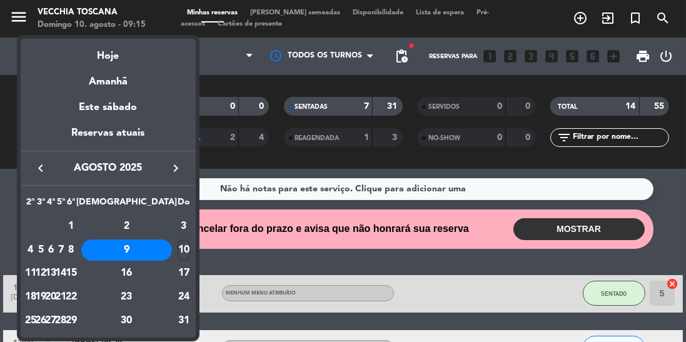
scroll to position [513, 0]
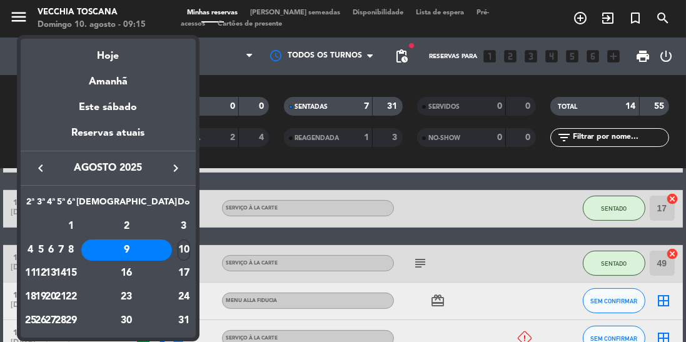
click at [181, 243] on div "10" at bounding box center [184, 250] width 13 height 21
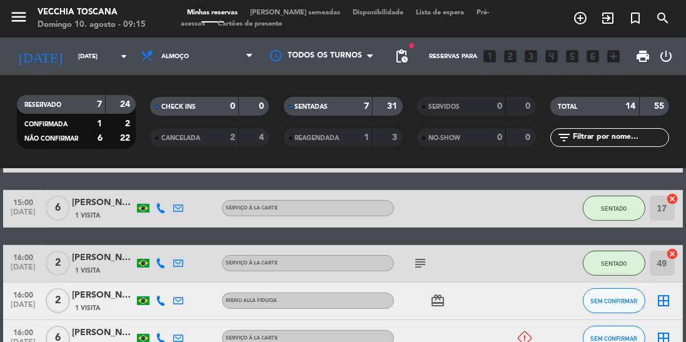
type input "[DATE]"
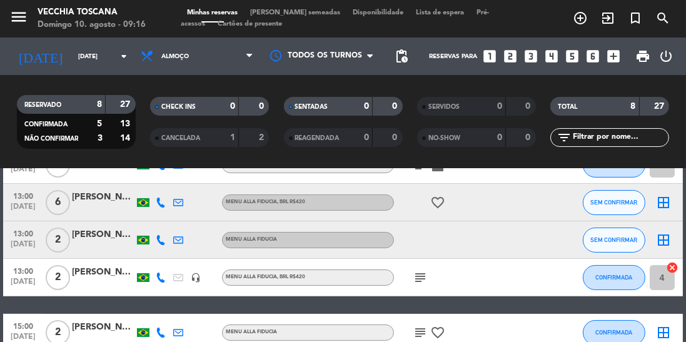
scroll to position [222, 0]
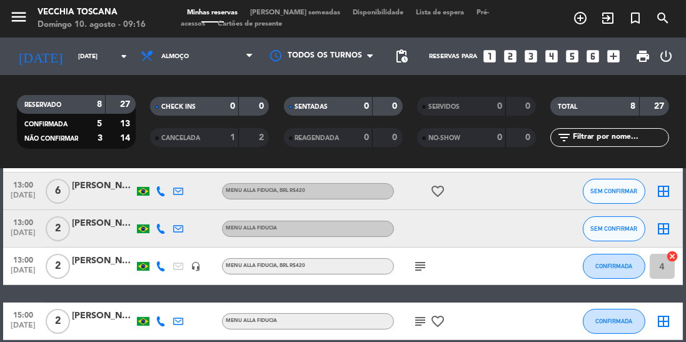
click at [414, 318] on icon "subject" at bounding box center [420, 321] width 15 height 15
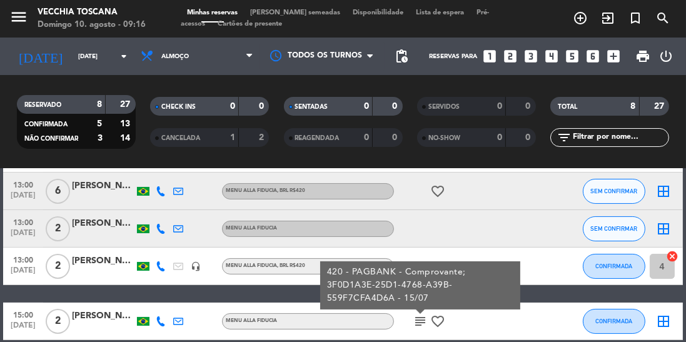
click at [483, 223] on div at bounding box center [446, 228] width 105 height 37
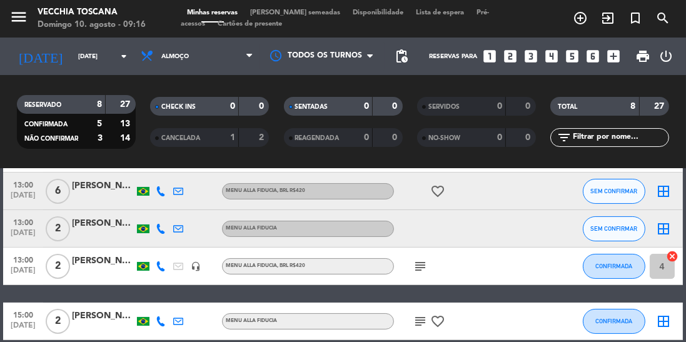
click at [419, 267] on icon "subject" at bounding box center [420, 266] width 15 height 15
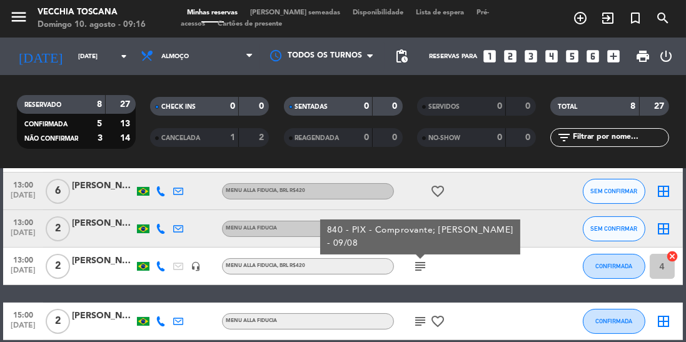
click at [553, 221] on div "13:00 ago 10 2 Sonia Morette Menu alla Fiducia SEM CONFIRMAR border_all" at bounding box center [343, 229] width 680 height 38
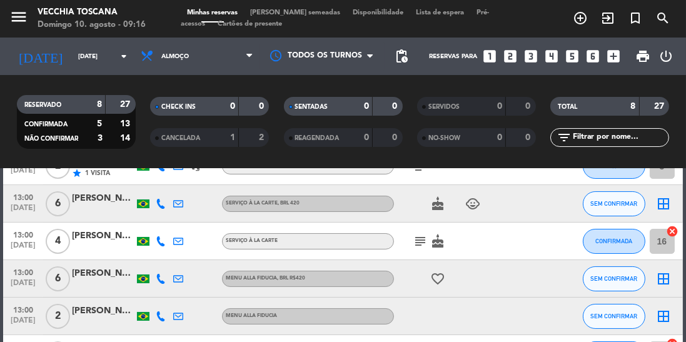
scroll to position [129, 0]
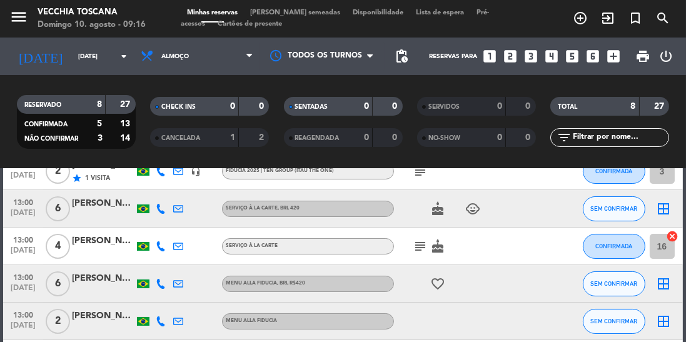
click at [418, 240] on icon "subject" at bounding box center [420, 246] width 15 height 15
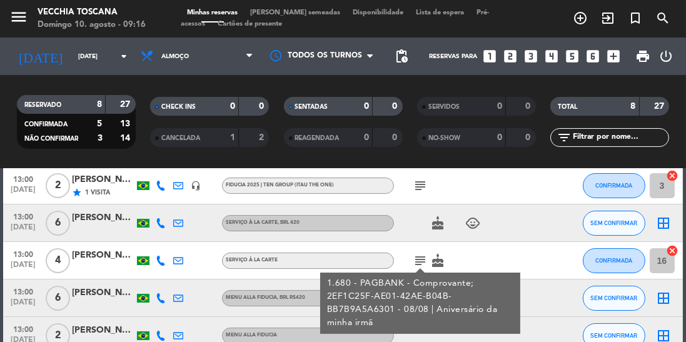
scroll to position [77, 0]
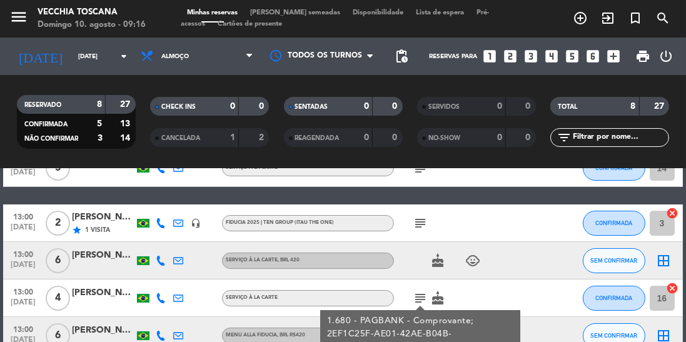
click at [426, 220] on icon "subject" at bounding box center [420, 223] width 15 height 15
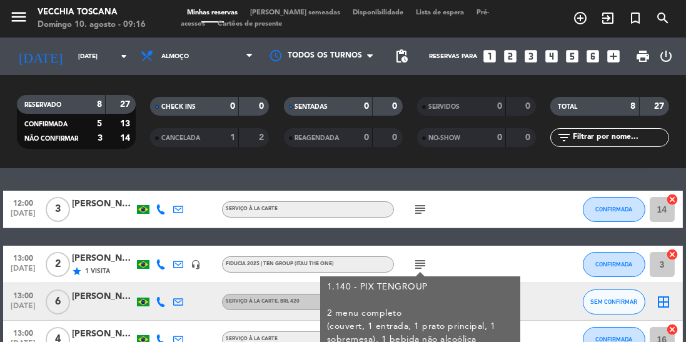
scroll to position [28, 0]
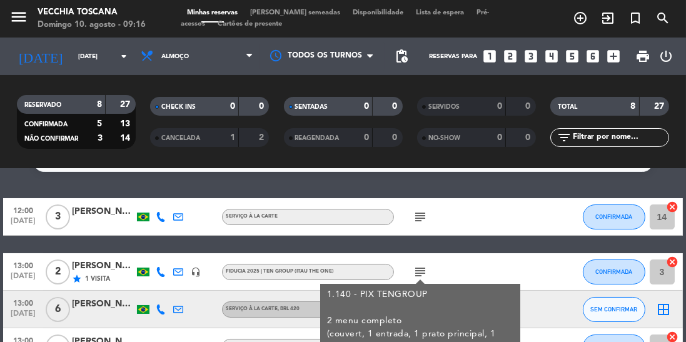
click at [424, 212] on icon "subject" at bounding box center [420, 217] width 15 height 15
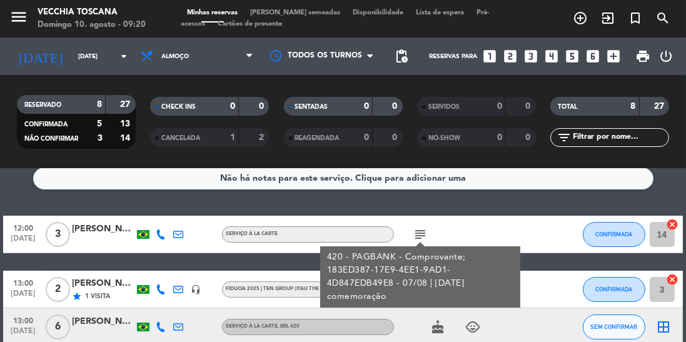
scroll to position [0, 0]
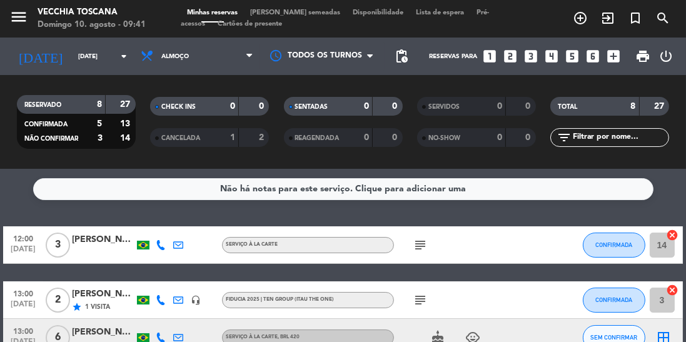
click at [419, 251] on icon "subject" at bounding box center [420, 245] width 15 height 15
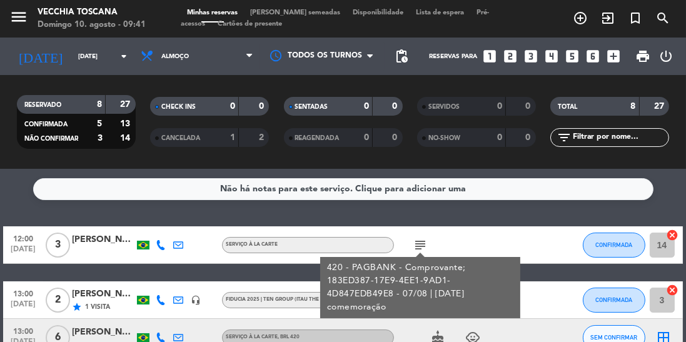
click at [422, 248] on icon "subject" at bounding box center [420, 245] width 15 height 15
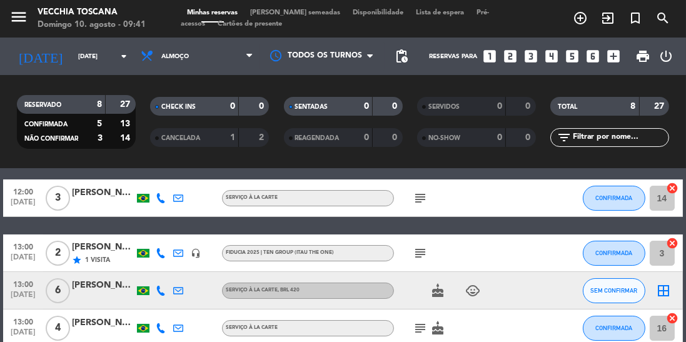
scroll to position [48, 0]
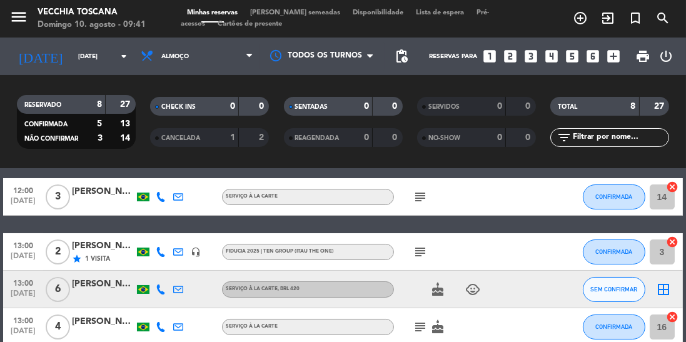
click at [421, 256] on icon "subject" at bounding box center [420, 252] width 15 height 15
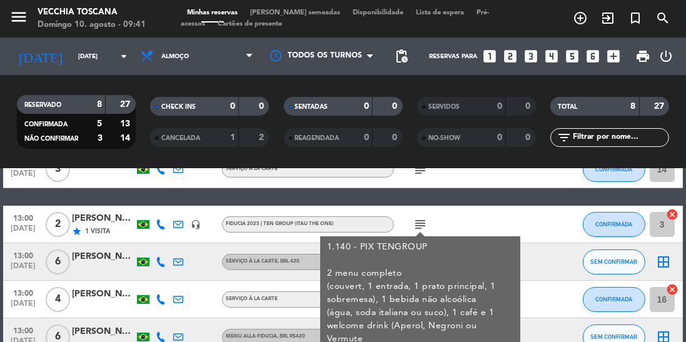
scroll to position [79, 0]
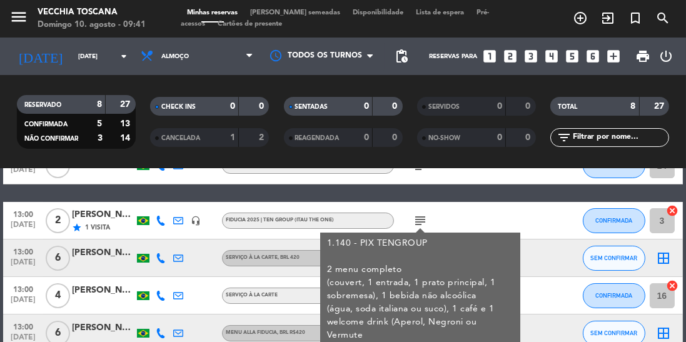
click at [419, 222] on icon "subject" at bounding box center [420, 220] width 15 height 15
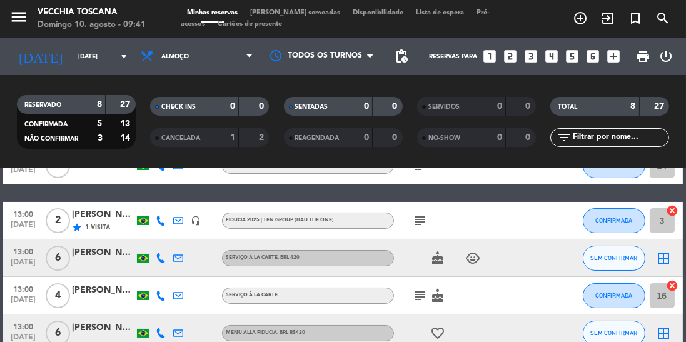
click at [422, 215] on icon "subject" at bounding box center [420, 220] width 15 height 15
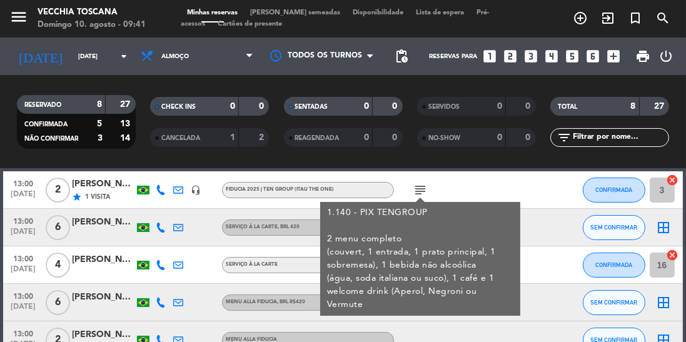
scroll to position [111, 0]
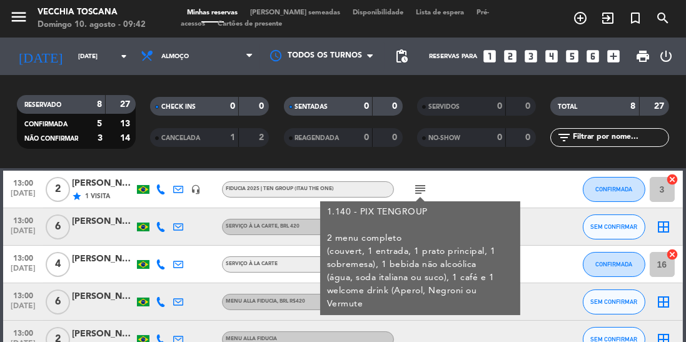
click at [419, 194] on icon "subject" at bounding box center [420, 189] width 15 height 15
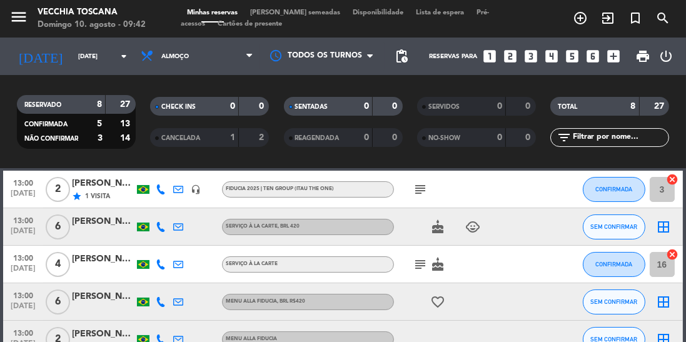
click at [415, 266] on icon "subject" at bounding box center [420, 264] width 15 height 15
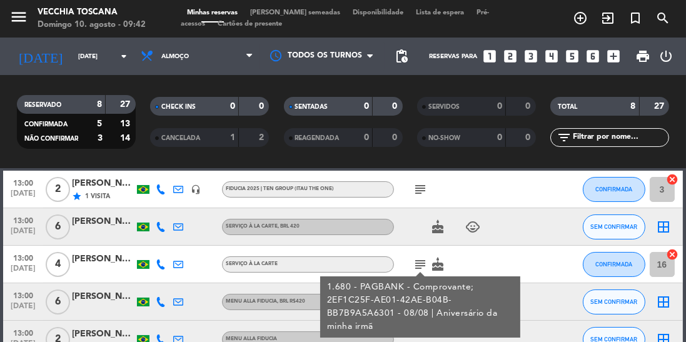
click at [415, 265] on icon "subject" at bounding box center [420, 264] width 15 height 15
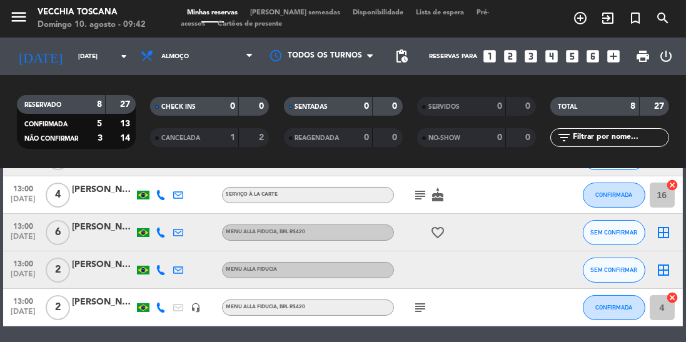
scroll to position [181, 0]
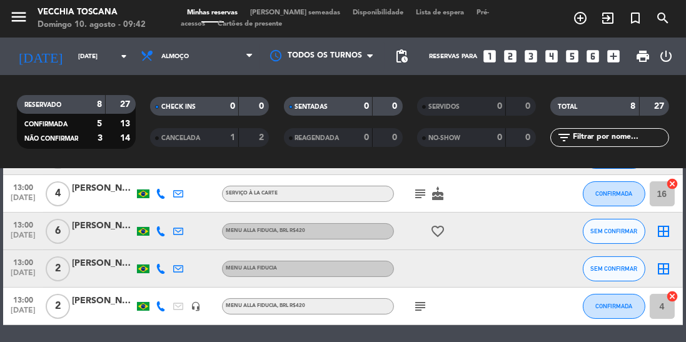
click at [418, 310] on icon "subject" at bounding box center [420, 306] width 15 height 15
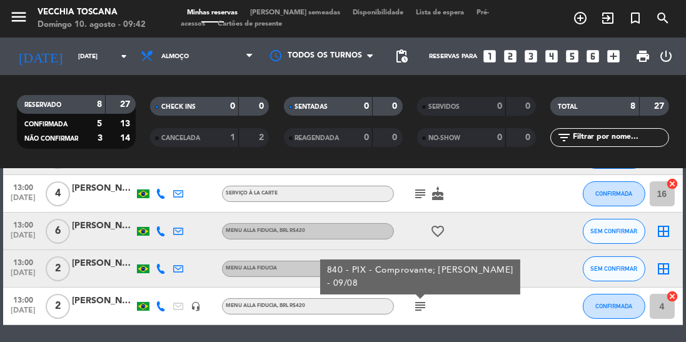
click at [426, 307] on icon "subject" at bounding box center [420, 306] width 15 height 15
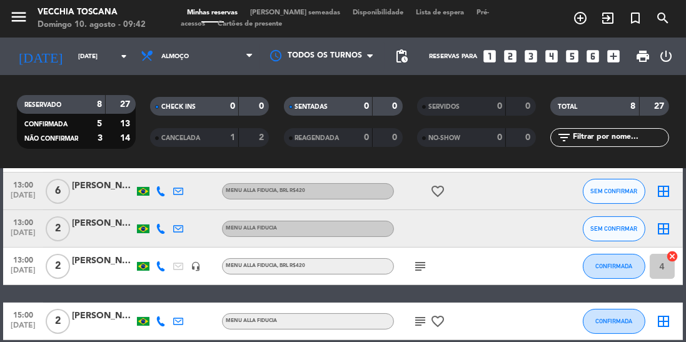
scroll to position [220, 0]
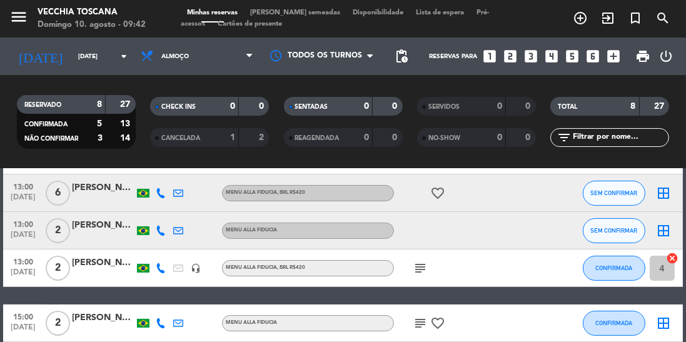
click at [422, 329] on icon "subject" at bounding box center [420, 323] width 15 height 15
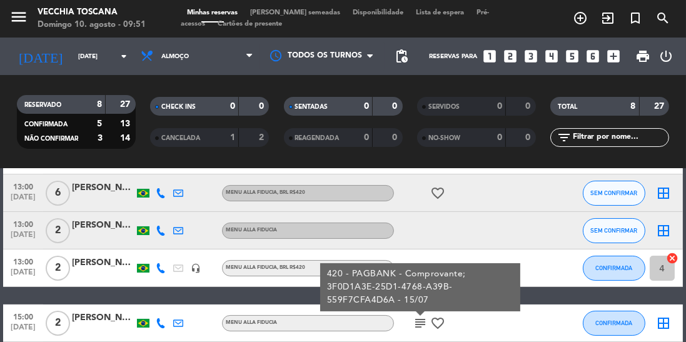
scroll to position [0, 0]
